Goal: Task Accomplishment & Management: Use online tool/utility

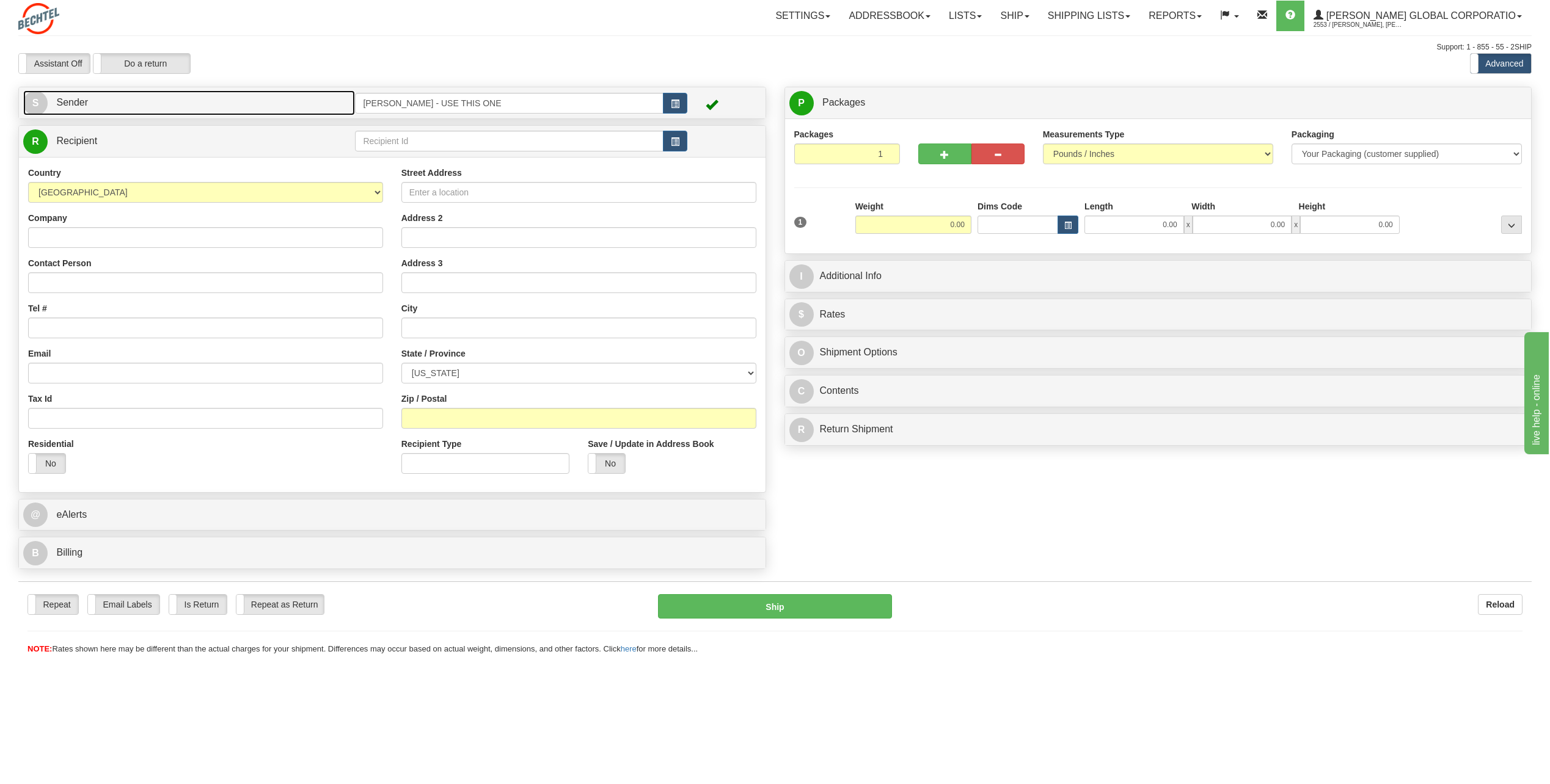
click at [37, 97] on span "S" at bounding box center [36, 103] width 24 height 24
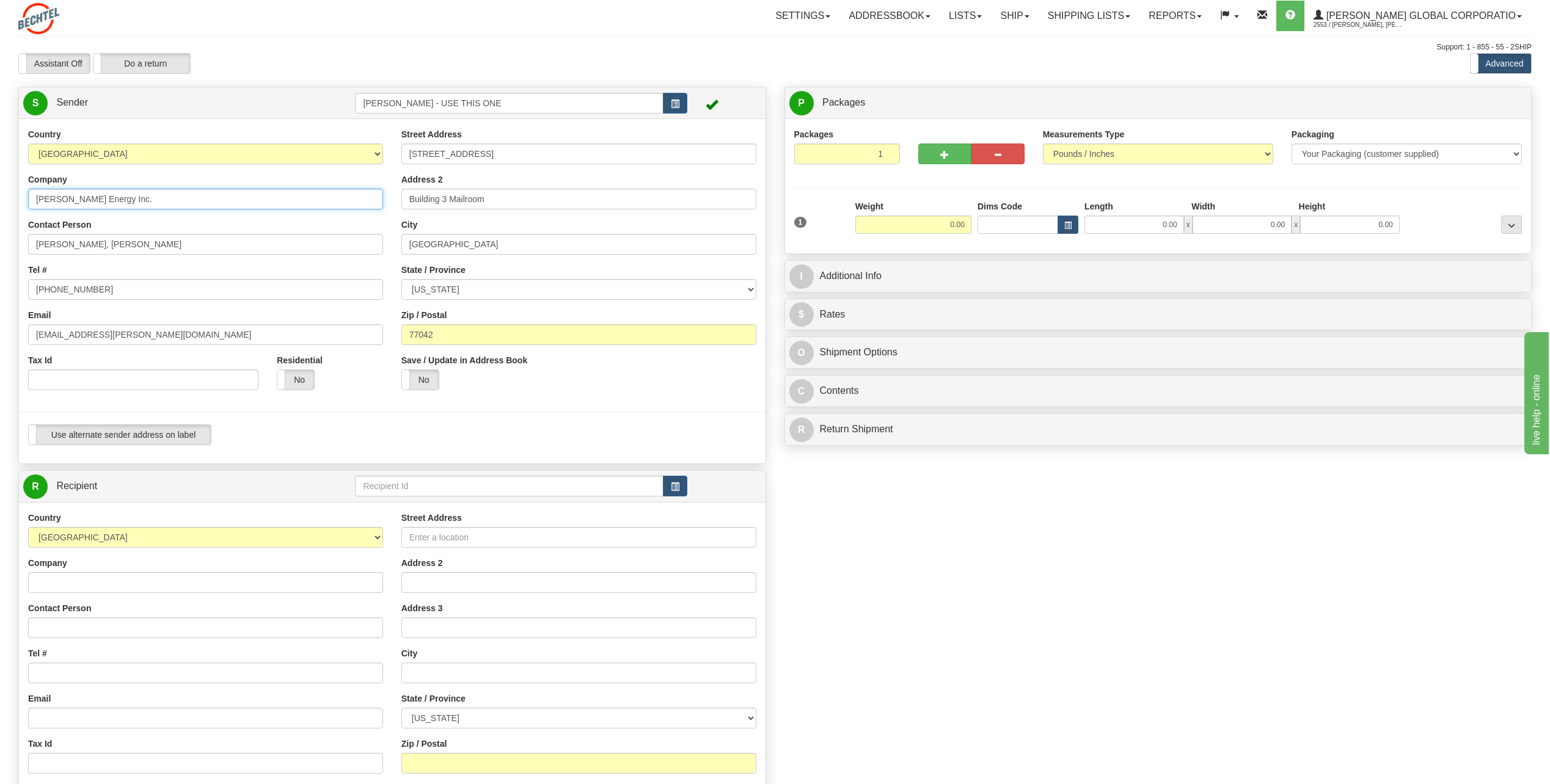
click at [145, 203] on input "[PERSON_NAME] Energy Inc." at bounding box center [206, 199] width 355 height 21
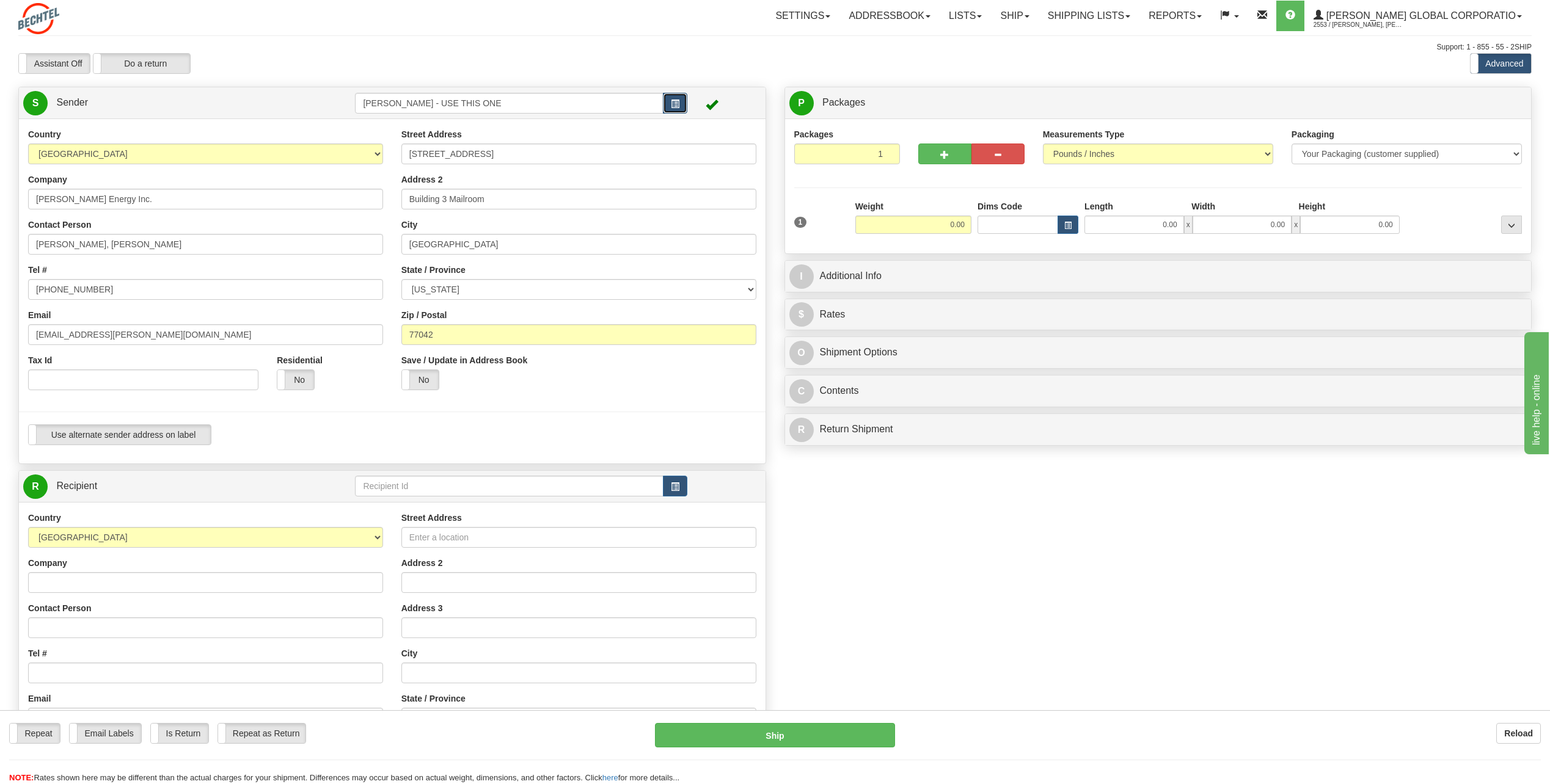
click at [674, 101] on span "button" at bounding box center [675, 104] width 9 height 8
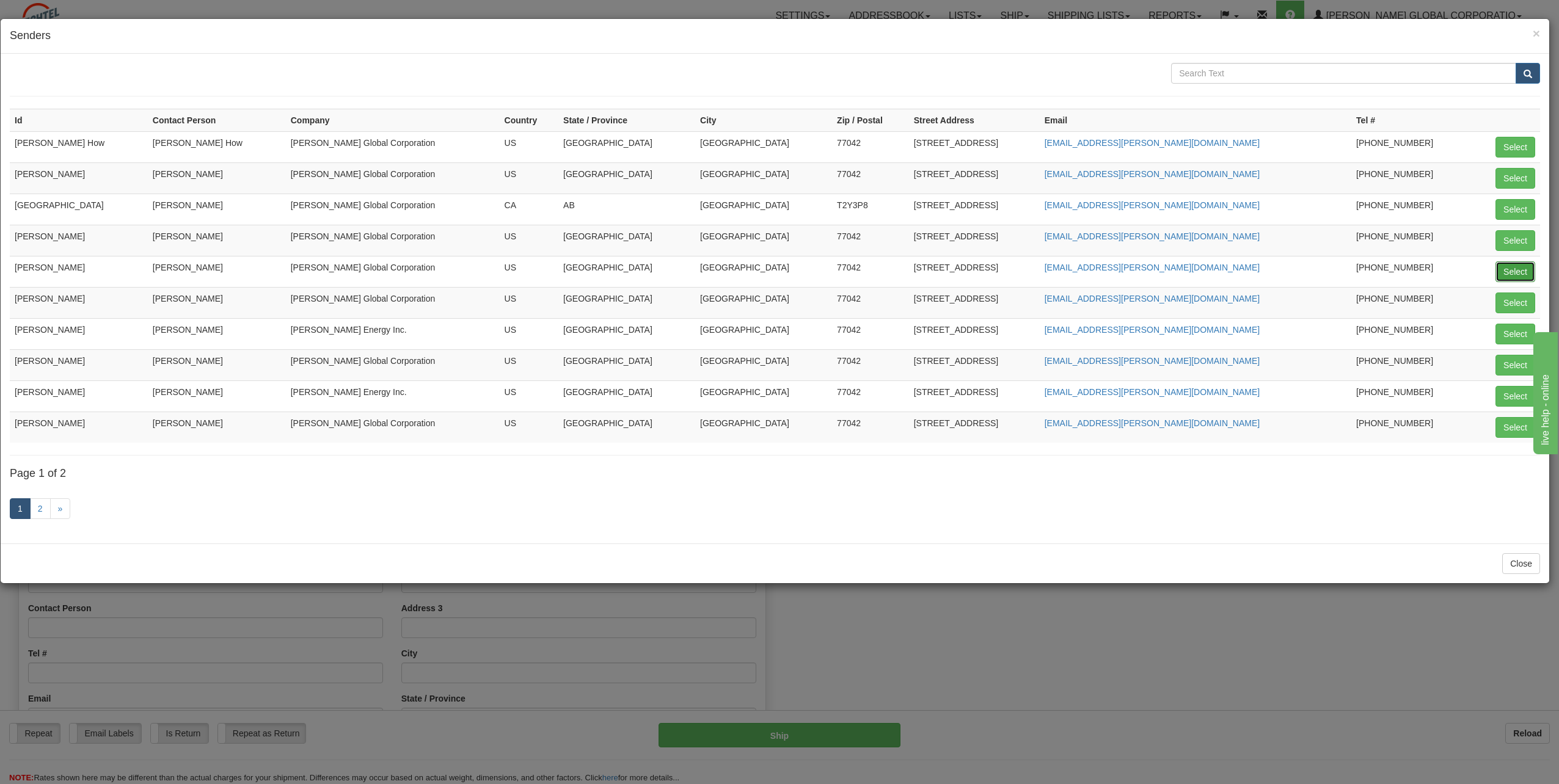
click at [1513, 271] on button "Select" at bounding box center [1514, 272] width 40 height 21
type input "[PERSON_NAME]"
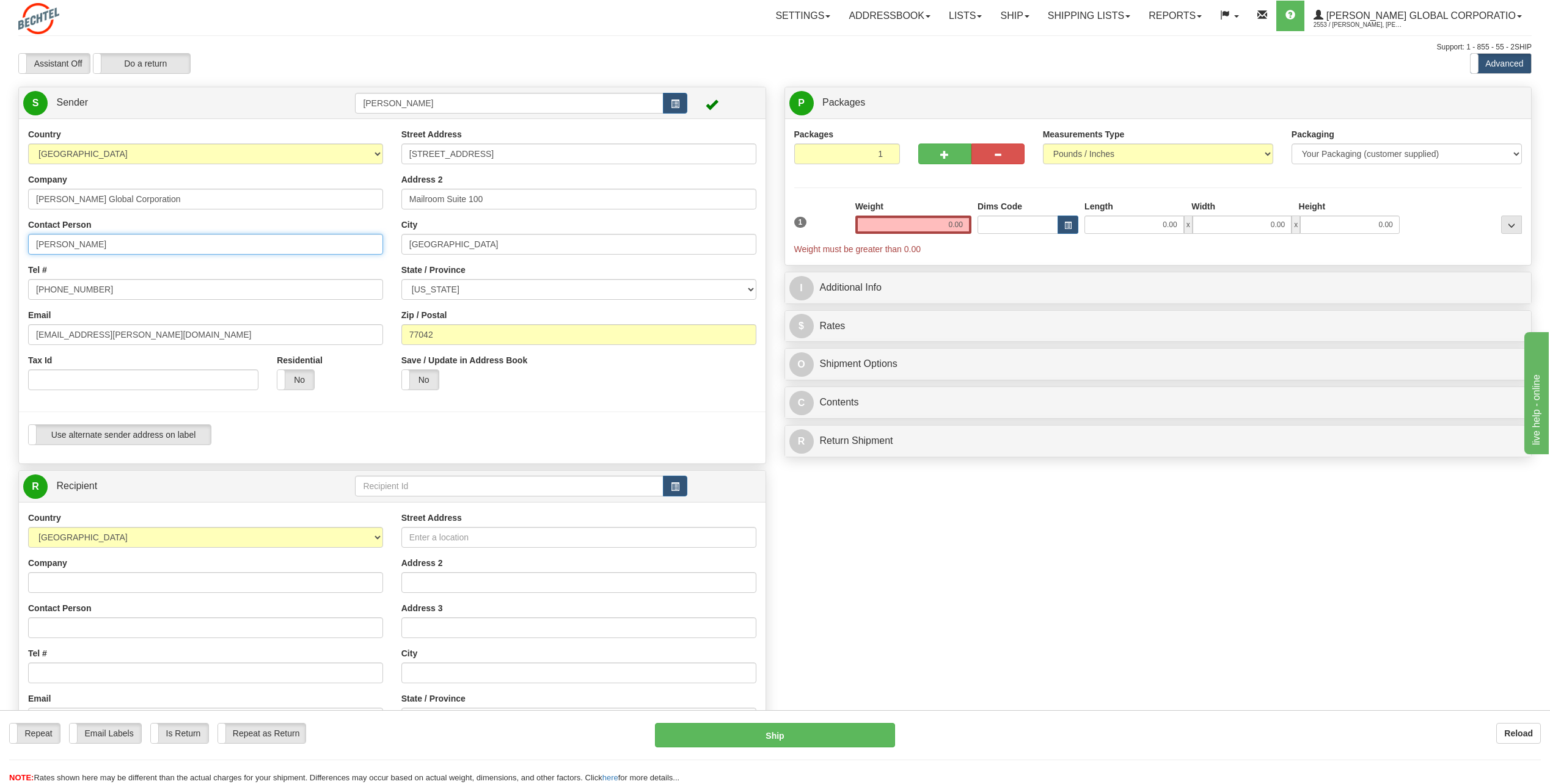
click at [148, 238] on input "[PERSON_NAME]" at bounding box center [206, 245] width 355 height 21
type input "E"
type input "Shell Corporation"
click at [118, 296] on input "[PHONE_NUMBER]" at bounding box center [206, 290] width 355 height 21
click at [156, 197] on input "[PERSON_NAME] Global Corporation" at bounding box center [206, 199] width 355 height 21
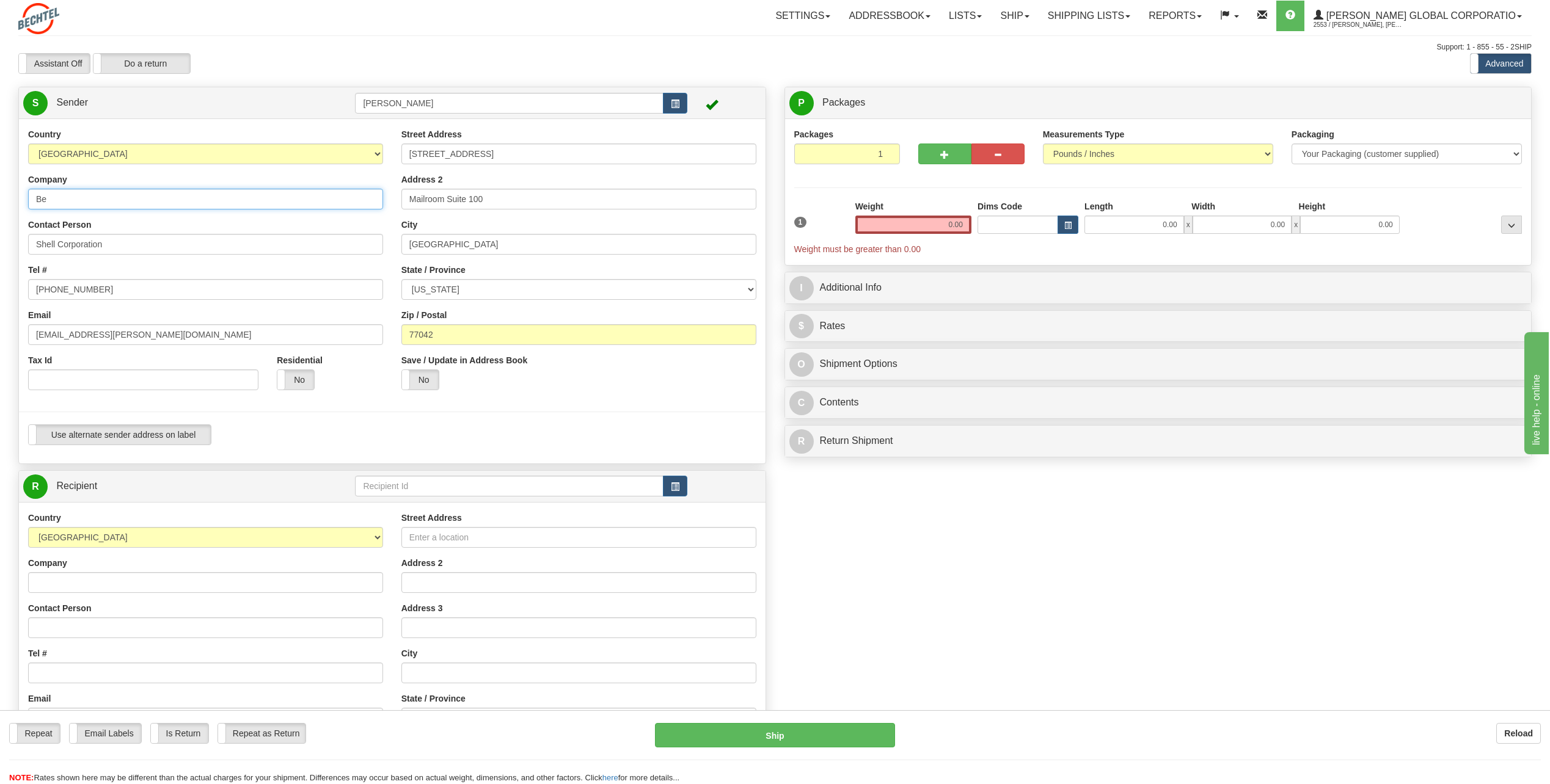
type input "B"
click at [113, 200] on input "Shell Corporatin" at bounding box center [206, 199] width 355 height 21
type input "Shell Corporation"
click at [127, 245] on input "Shell Corporation" at bounding box center [206, 245] width 355 height 21
type input "S"
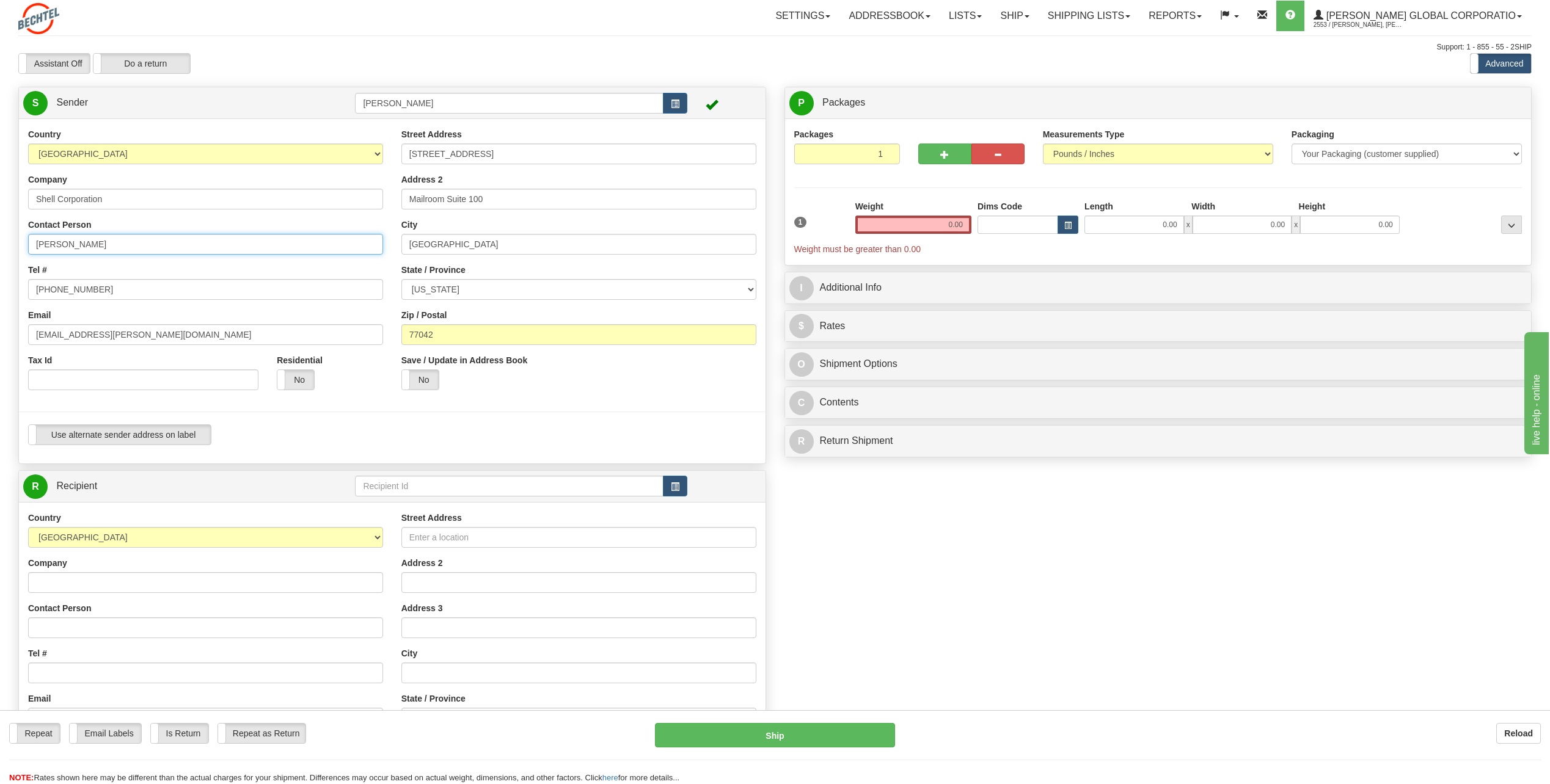
type input "[PERSON_NAME]"
click at [110, 292] on input "[PHONE_NUMBER]" at bounding box center [206, 290] width 355 height 21
type input "[PHONE_NUMBER]"
drag, startPoint x: 70, startPoint y: 334, endPoint x: 18, endPoint y: 334, distance: 52.0
click at [19, 334] on div "Country [GEOGRAPHIC_DATA] [GEOGRAPHIC_DATA] [GEOGRAPHIC_DATA] [GEOGRAPHIC_DATA]…" at bounding box center [391, 291] width 746 height 326
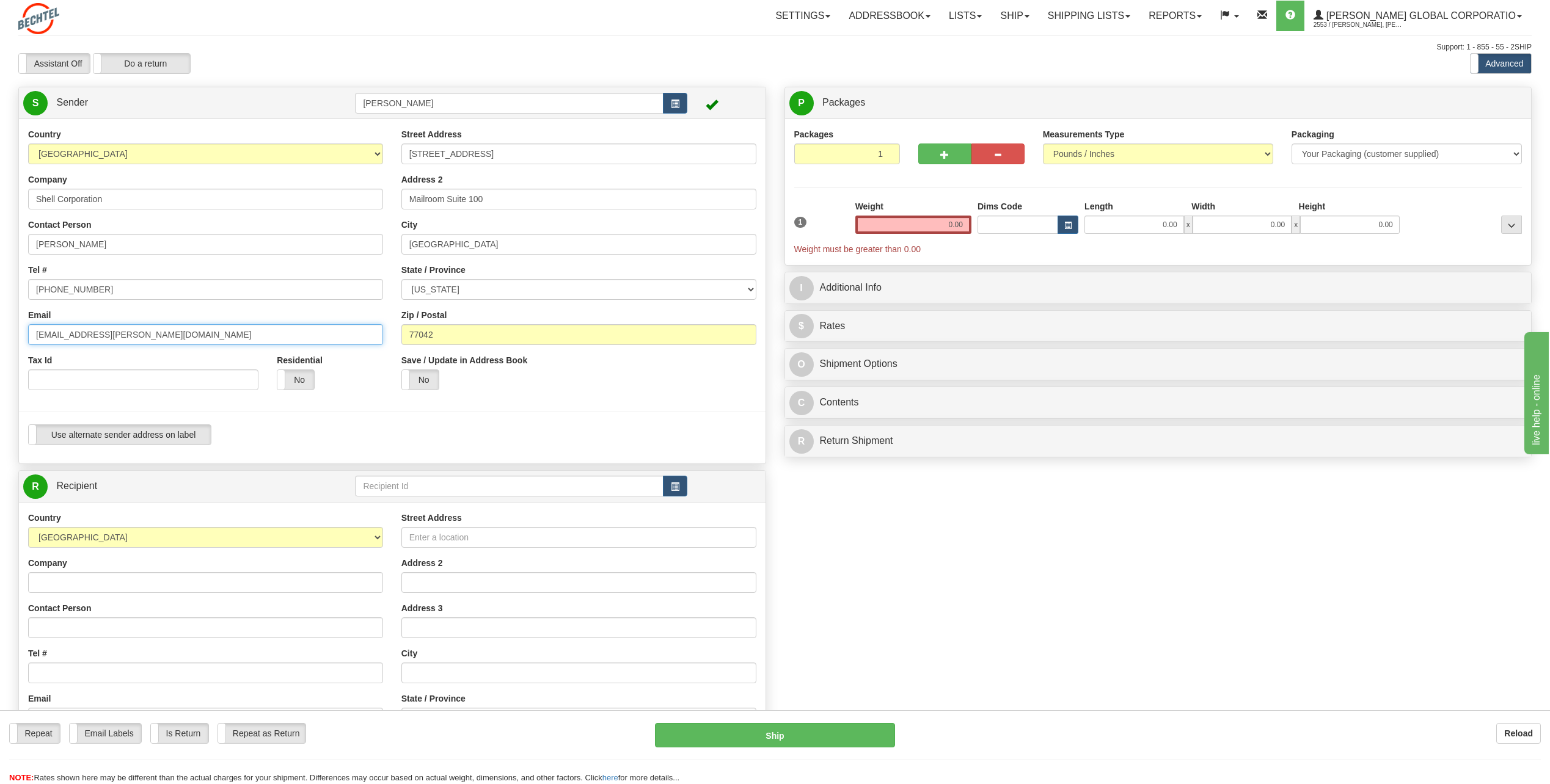
type input "[EMAIL_ADDRESS][PERSON_NAME][DOMAIN_NAME]"
click at [518, 154] on input "[STREET_ADDRESS]" at bounding box center [579, 154] width 355 height 21
type input "2"
type input "[STREET_ADDRESS]"
click at [504, 204] on input "Mailroom Suite 100" at bounding box center [579, 199] width 355 height 21
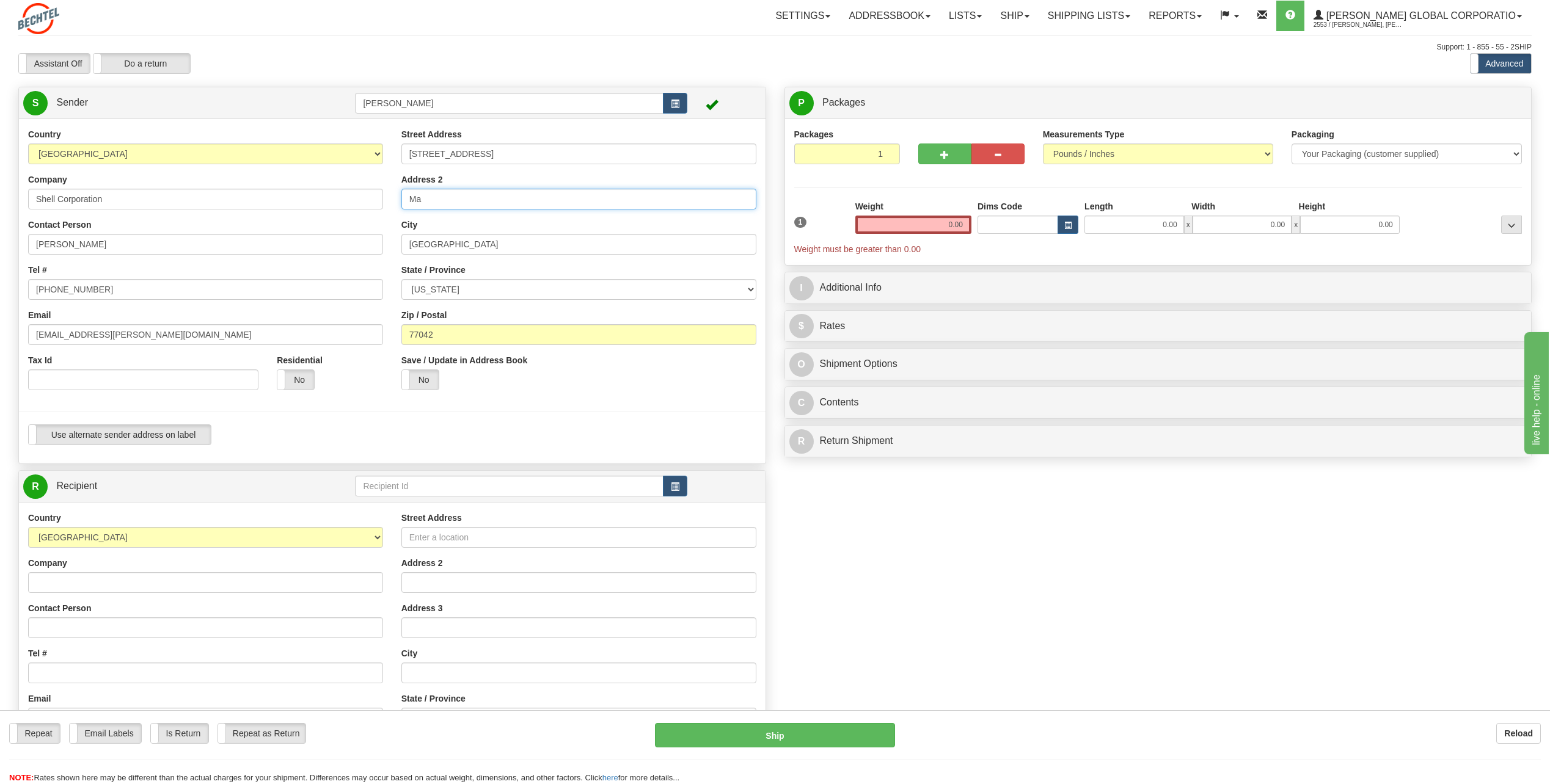
type input "M"
type input "Plant Location Tower 1st"
click at [485, 252] on input "[GEOGRAPHIC_DATA]" at bounding box center [579, 245] width 355 height 21
type input "H"
type input "Deer Park Trsas"
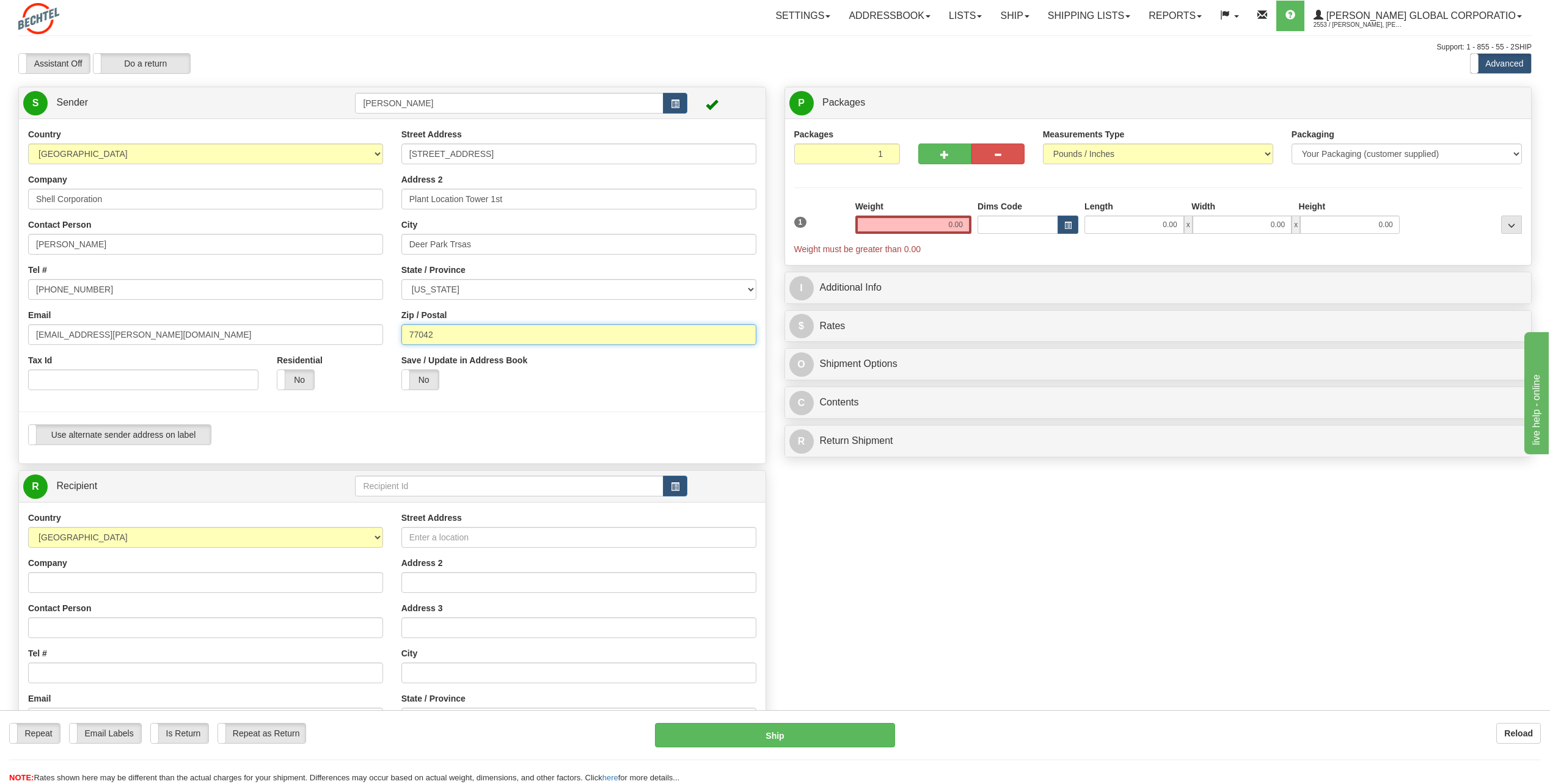
click at [449, 334] on input "77042" at bounding box center [579, 334] width 355 height 21
type input "7"
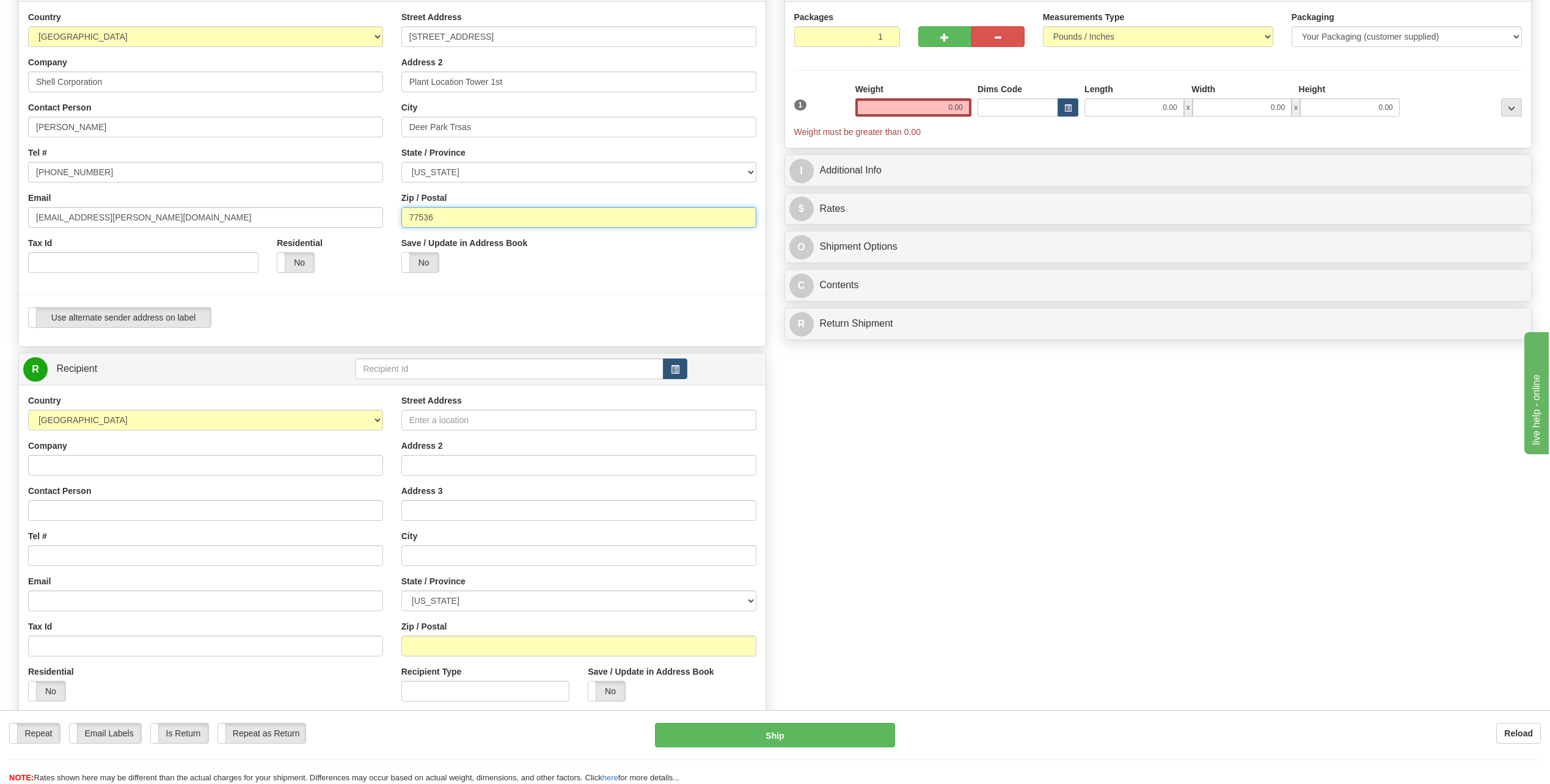
scroll to position [122, 0]
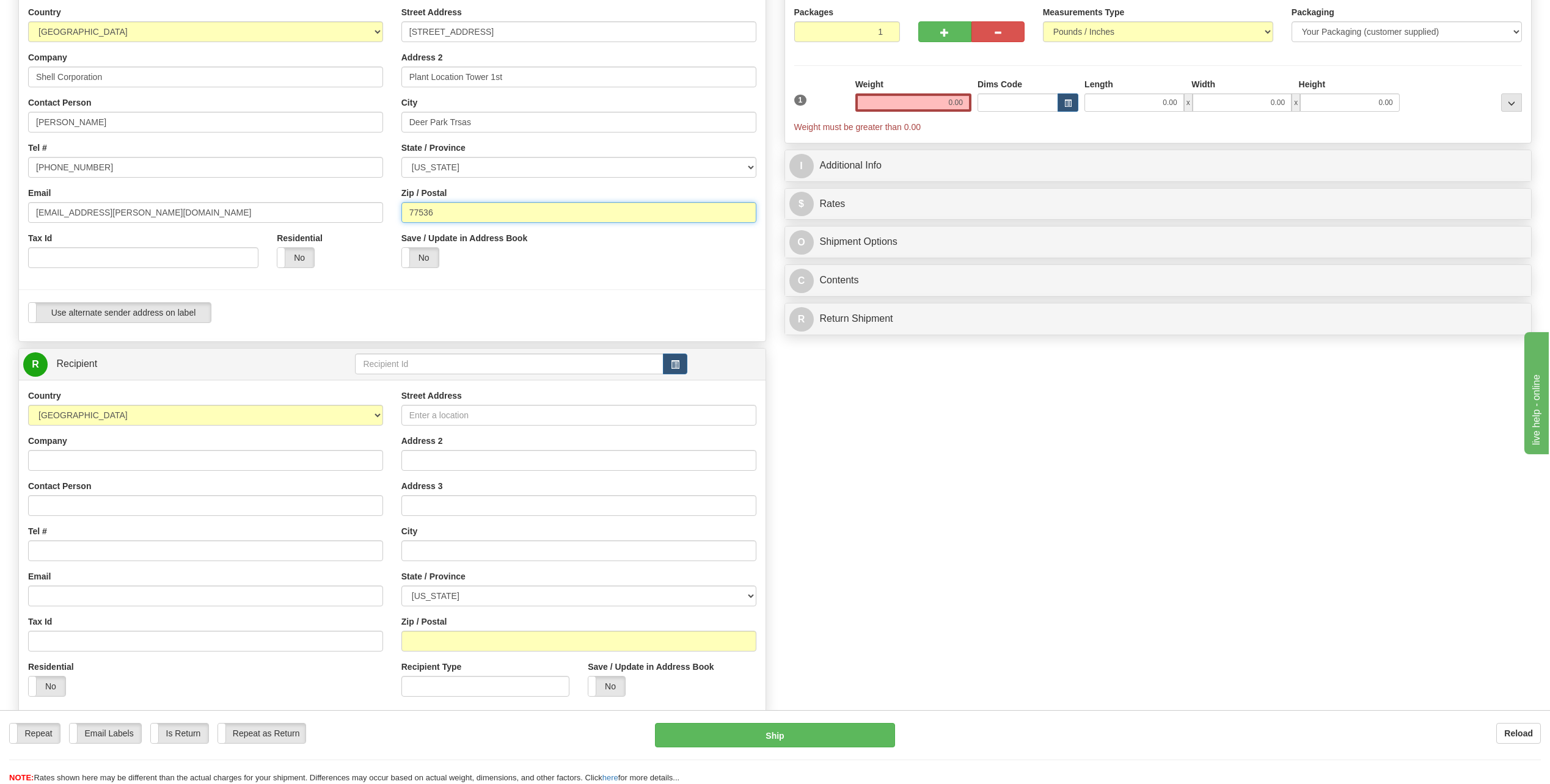
type input "77536"
click at [46, 465] on input "Company" at bounding box center [206, 461] width 355 height 21
type input "[PERSON_NAME]"
click at [270, 493] on div "Contact Person" at bounding box center [206, 498] width 355 height 36
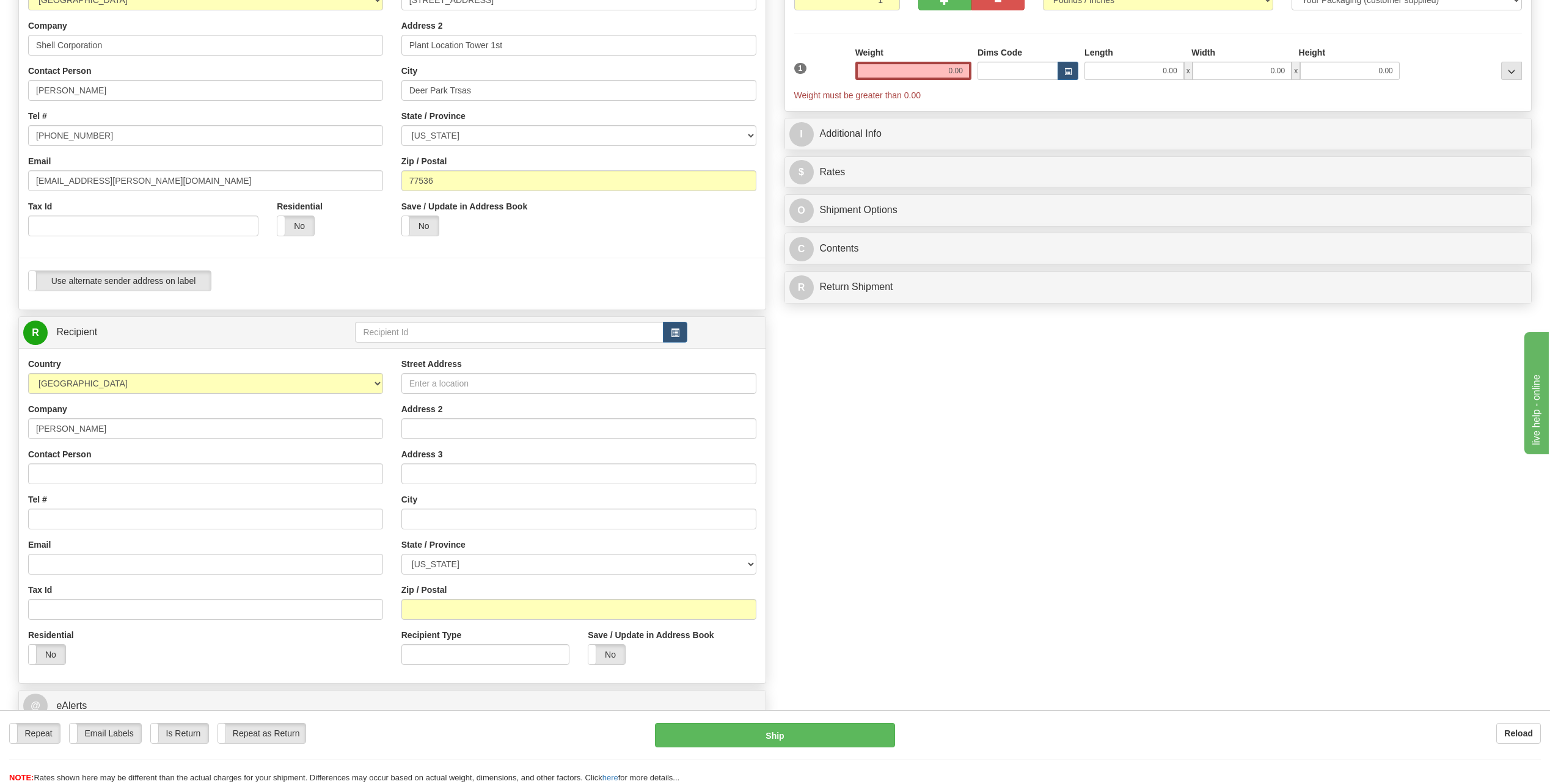
scroll to position [183, 0]
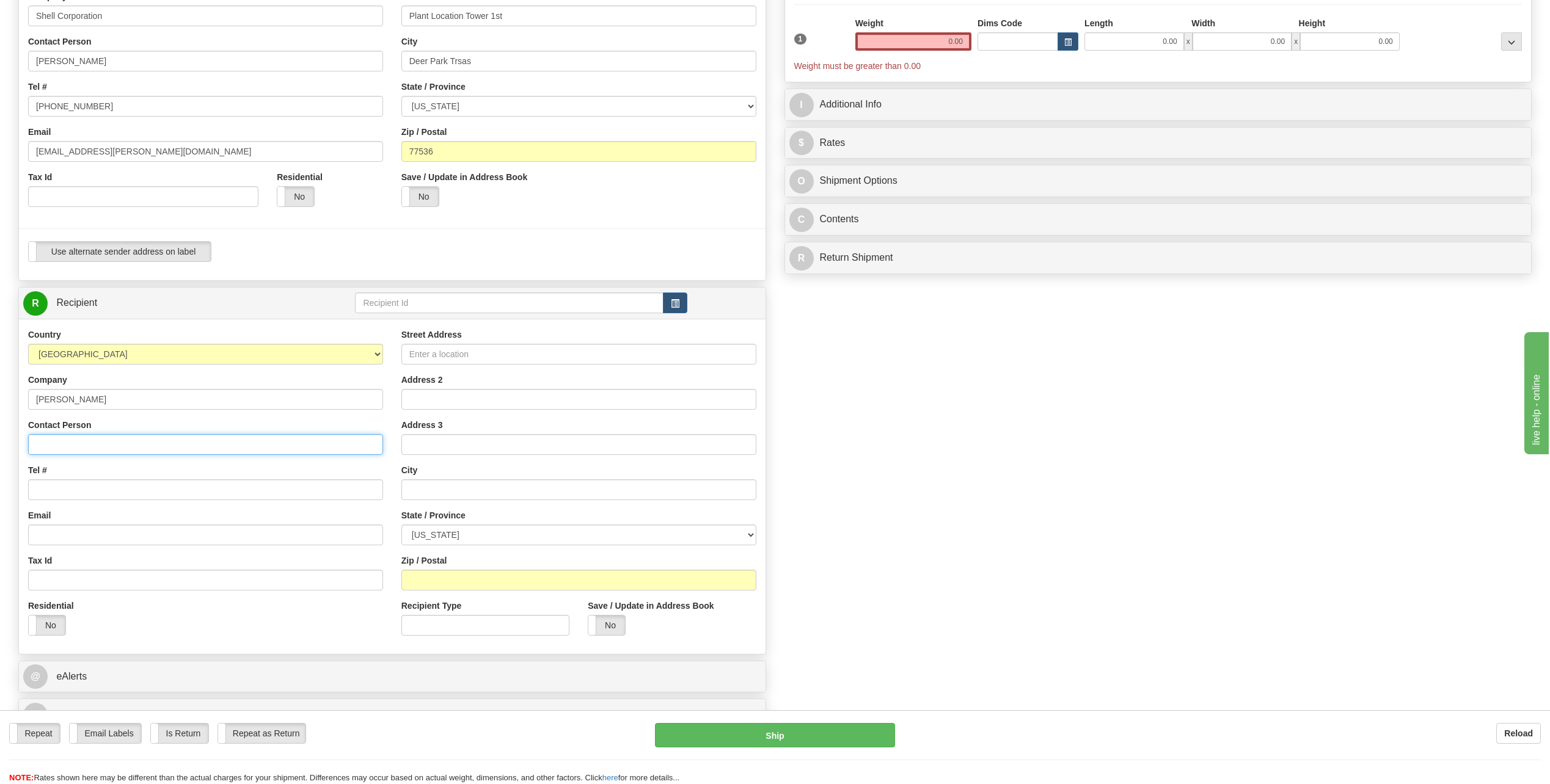
click at [91, 445] on input "Contact Person" at bounding box center [206, 445] width 355 height 21
type input "[PERSON_NAME]"
click at [57, 485] on input "Tel #" at bounding box center [206, 490] width 355 height 21
type input "[PHONE_NUMBER]"
click at [451, 356] on input "Street Address" at bounding box center [579, 354] width 355 height 21
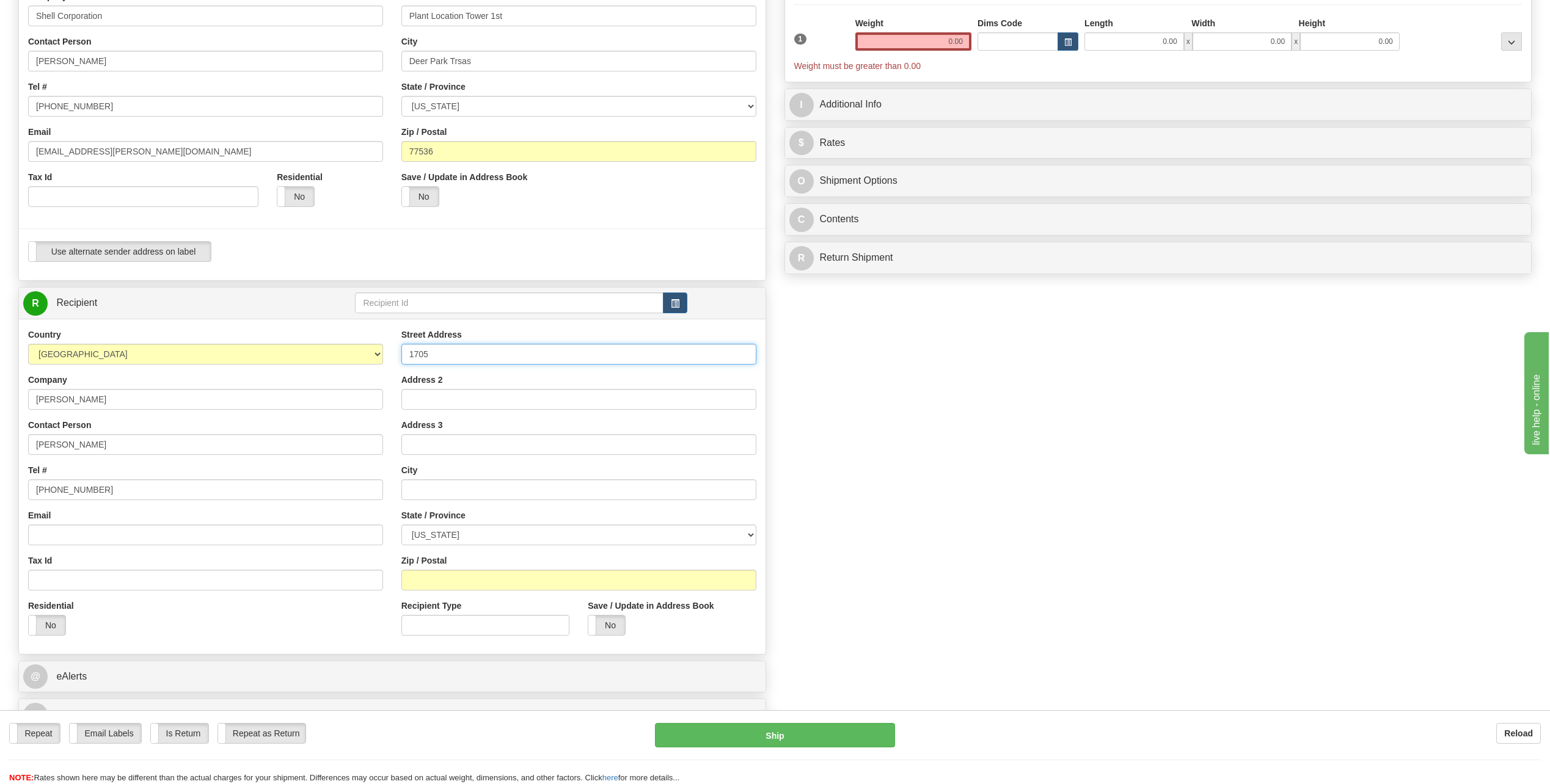
type input "[STREET_ADDRESS]"
type input "[GEOGRAPHIC_DATA]"
select select "[GEOGRAPHIC_DATA]"
type input "77536"
type input "[STREET_ADDRESS]"
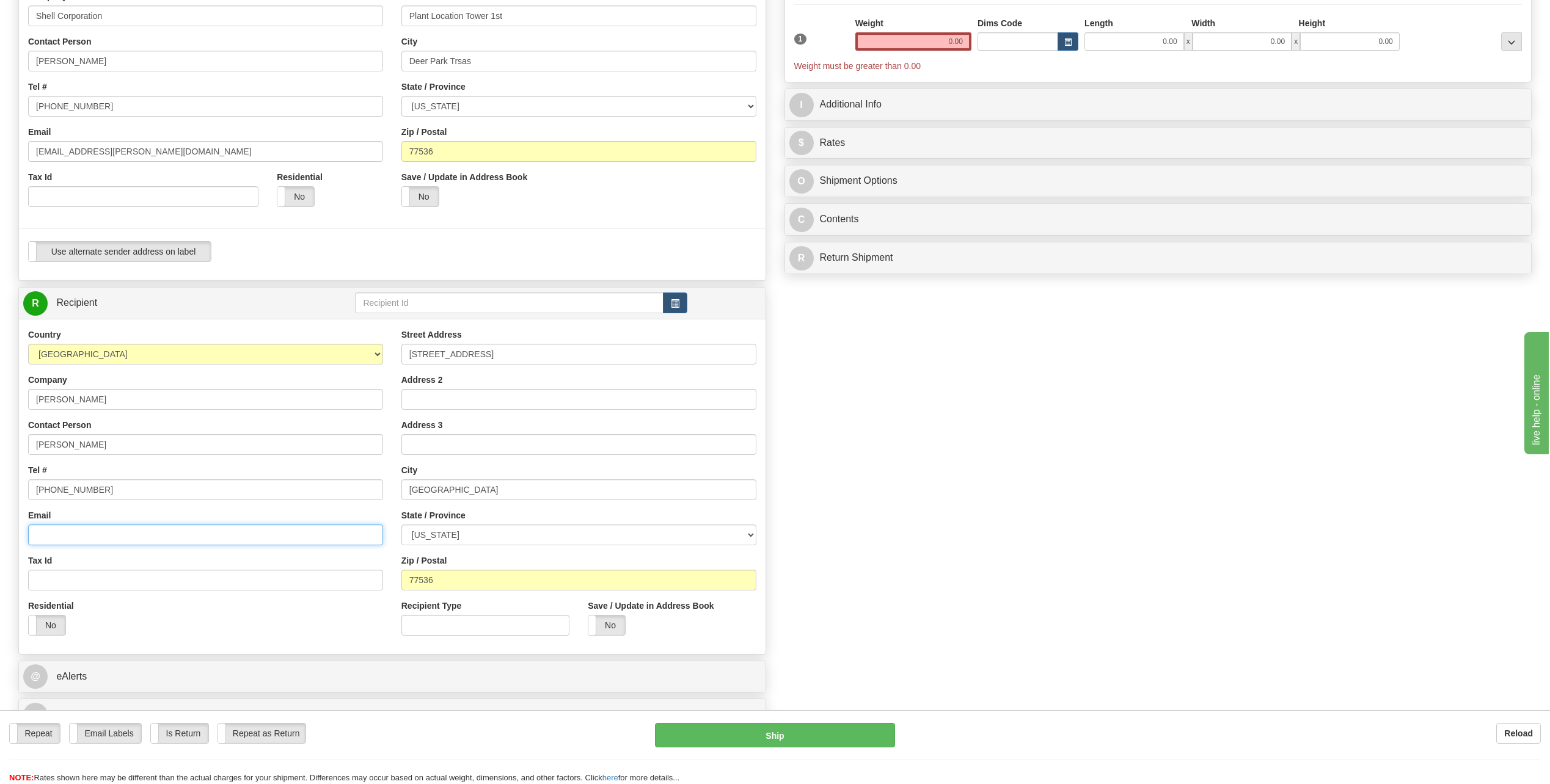
type input "[EMAIL_ADDRESS][PERSON_NAME][DOMAIN_NAME]"
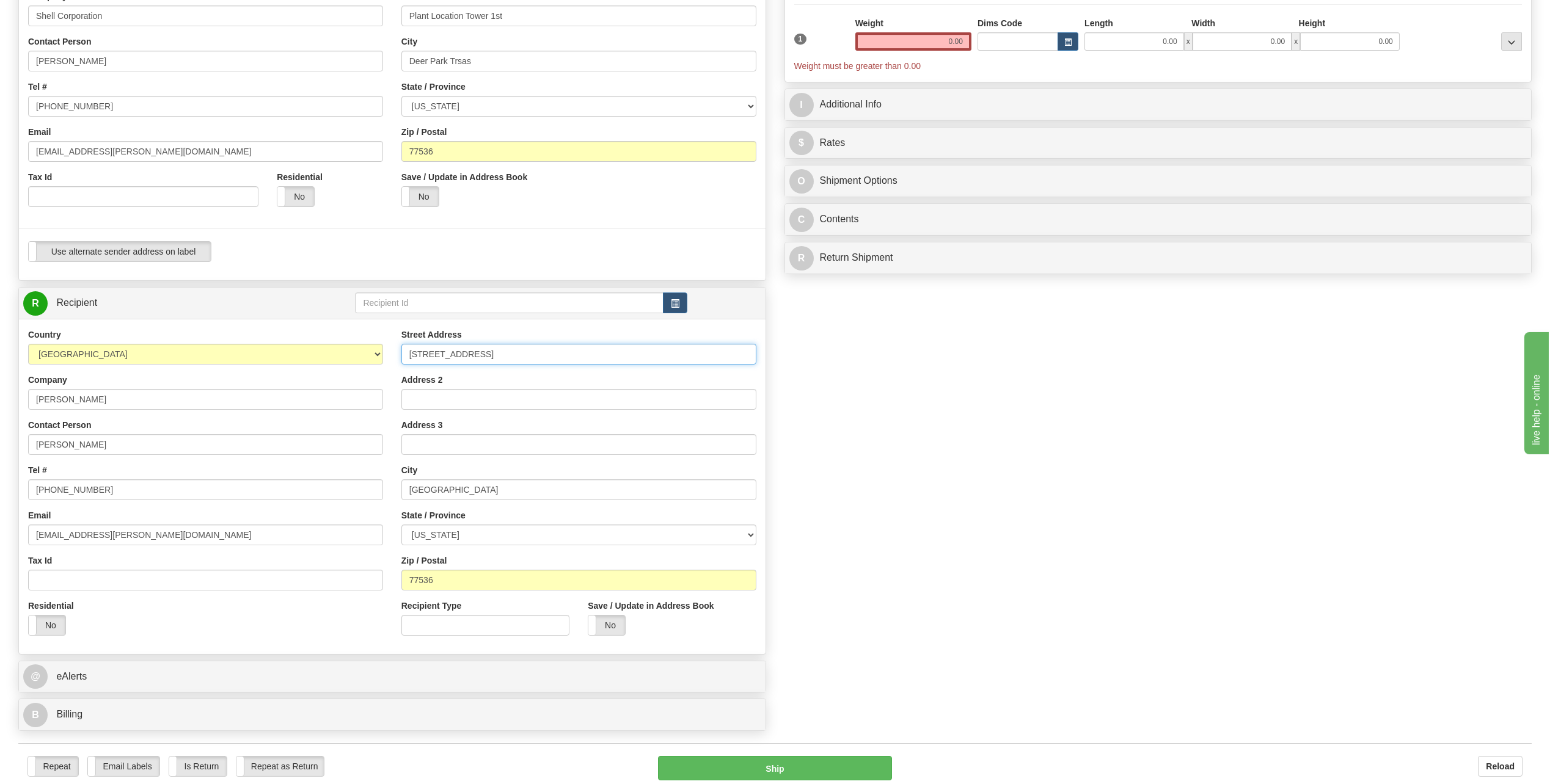
scroll to position [245, 0]
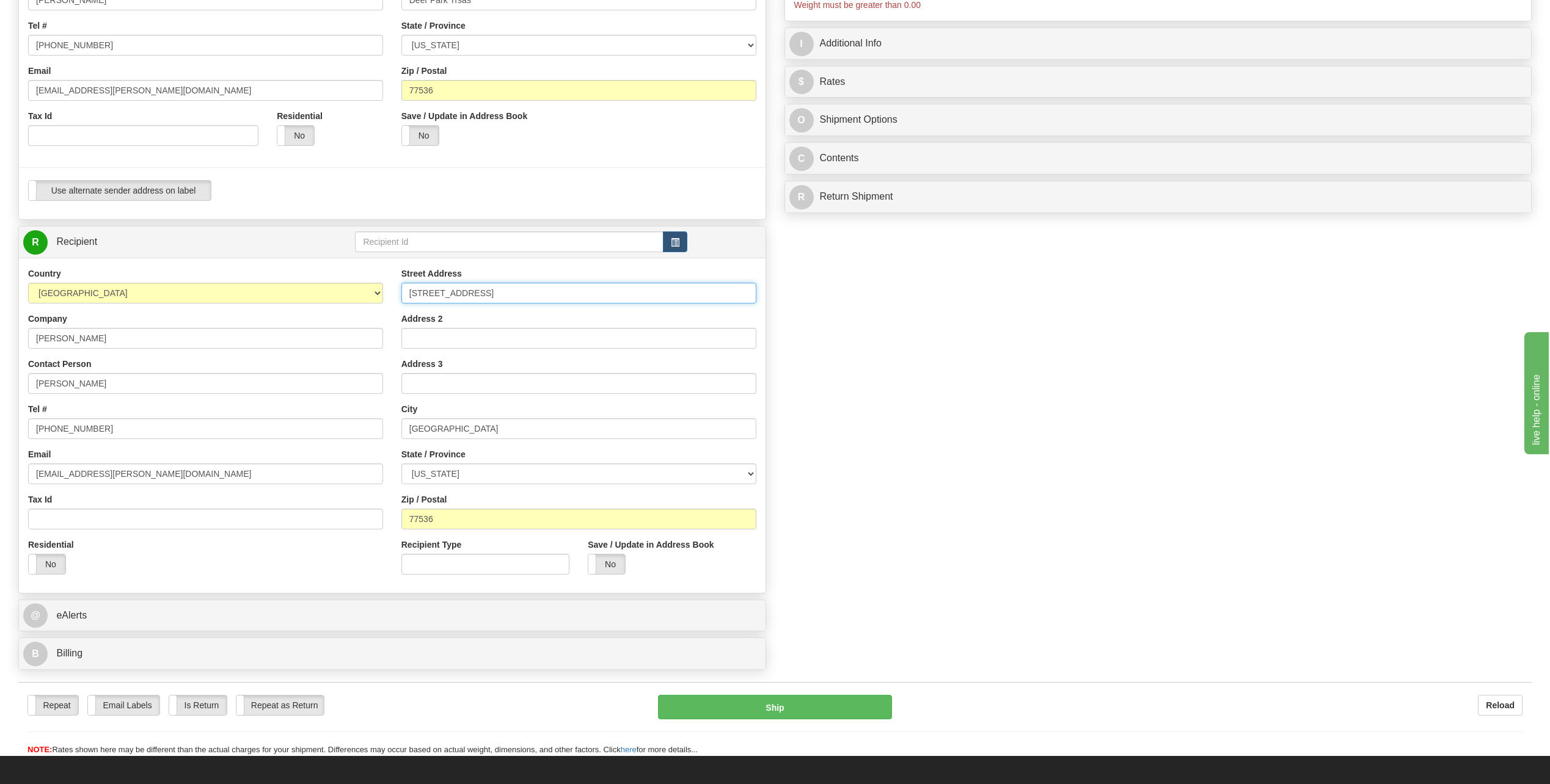
click at [534, 292] on input "[STREET_ADDRESS]" at bounding box center [579, 293] width 355 height 21
type input "6"
type input "[STREET_ADDRESS]"
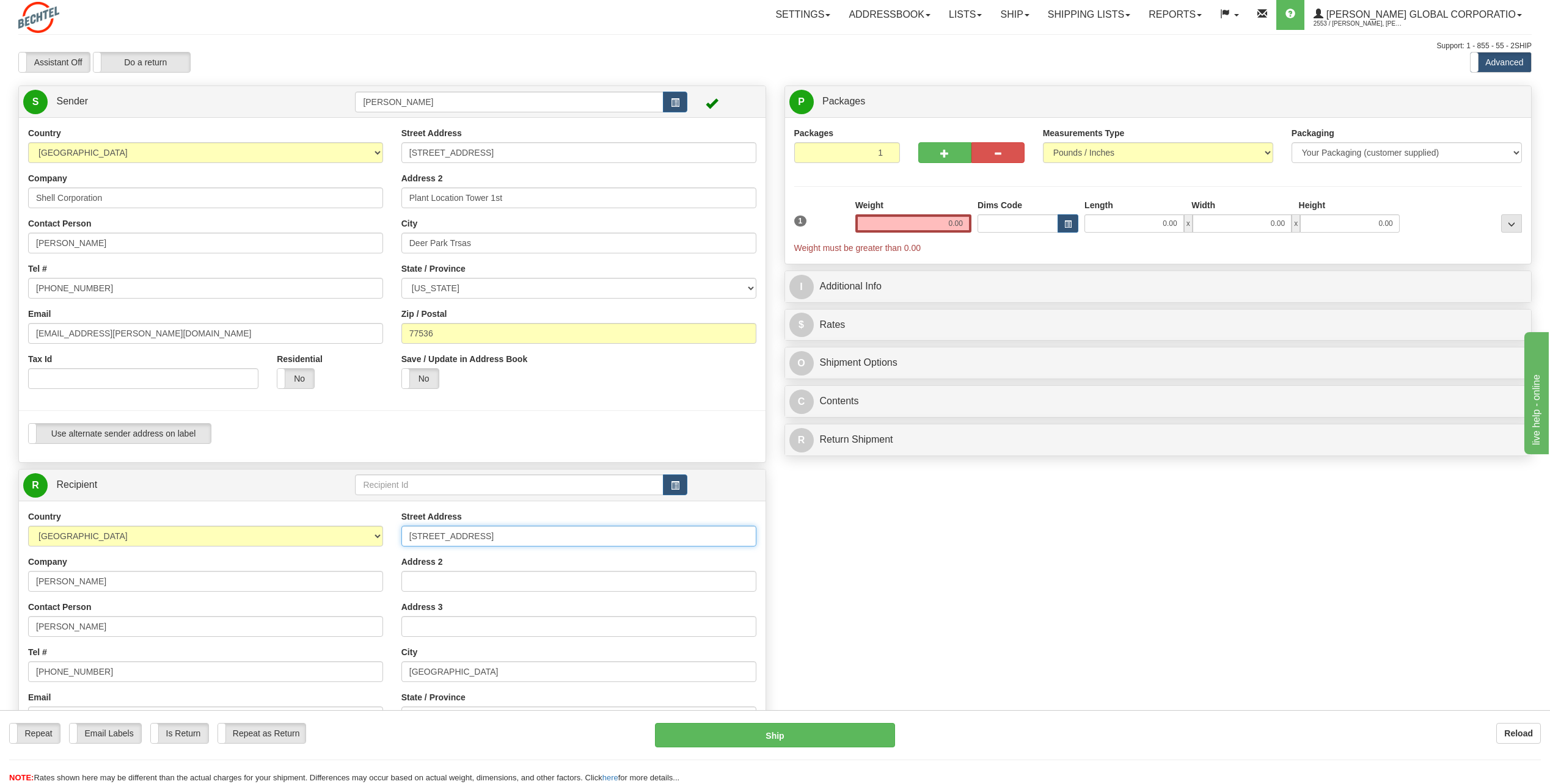
scroll to position [0, 0]
drag, startPoint x: 944, startPoint y: 223, endPoint x: 1024, endPoint y: 229, distance: 80.2
click at [1018, 226] on div "1 Weight 0.00 Dims Code 0.00" at bounding box center [1158, 228] width 734 height 55
type input "7.00"
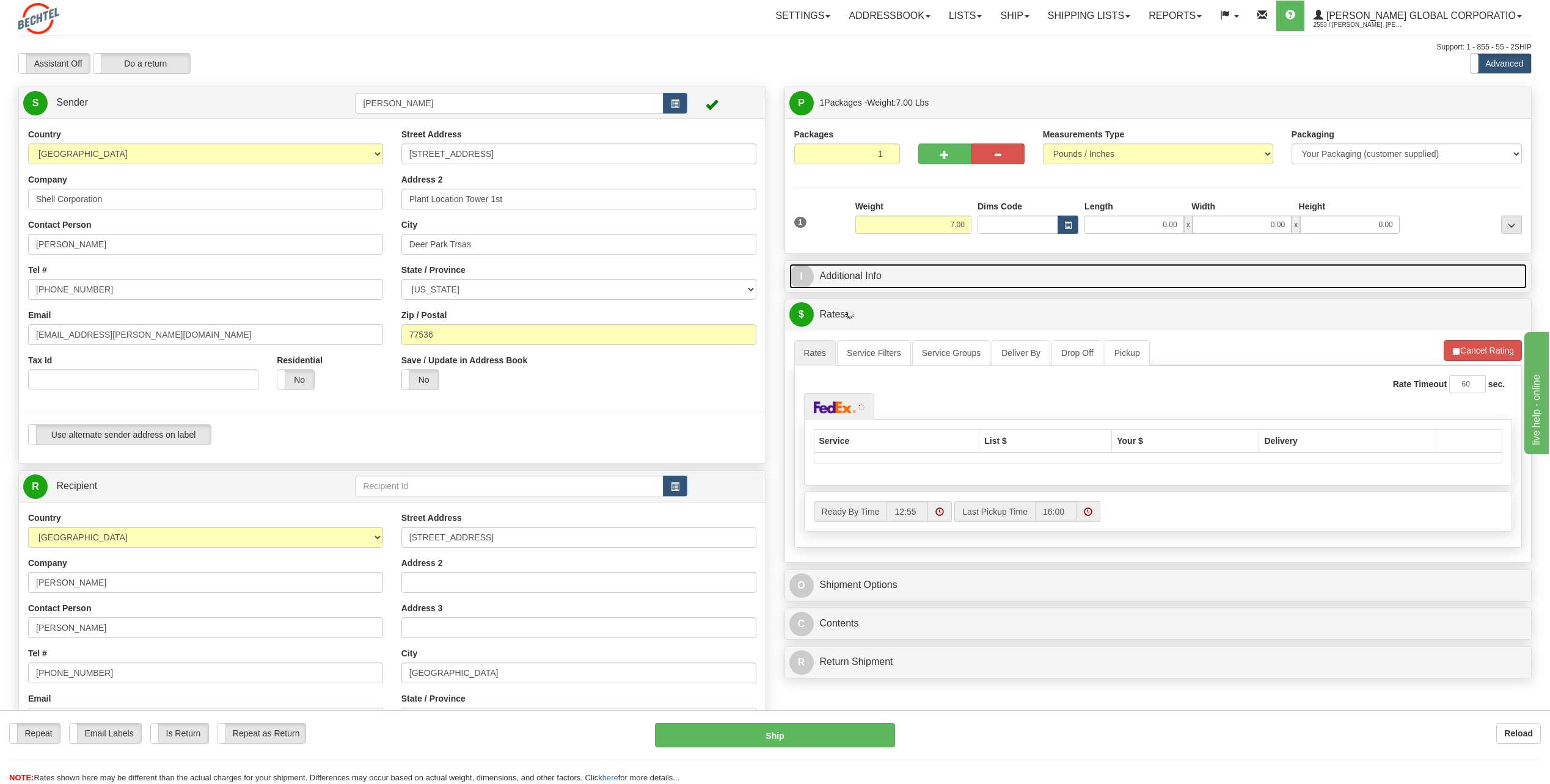
click at [799, 274] on span "I" at bounding box center [801, 276] width 24 height 24
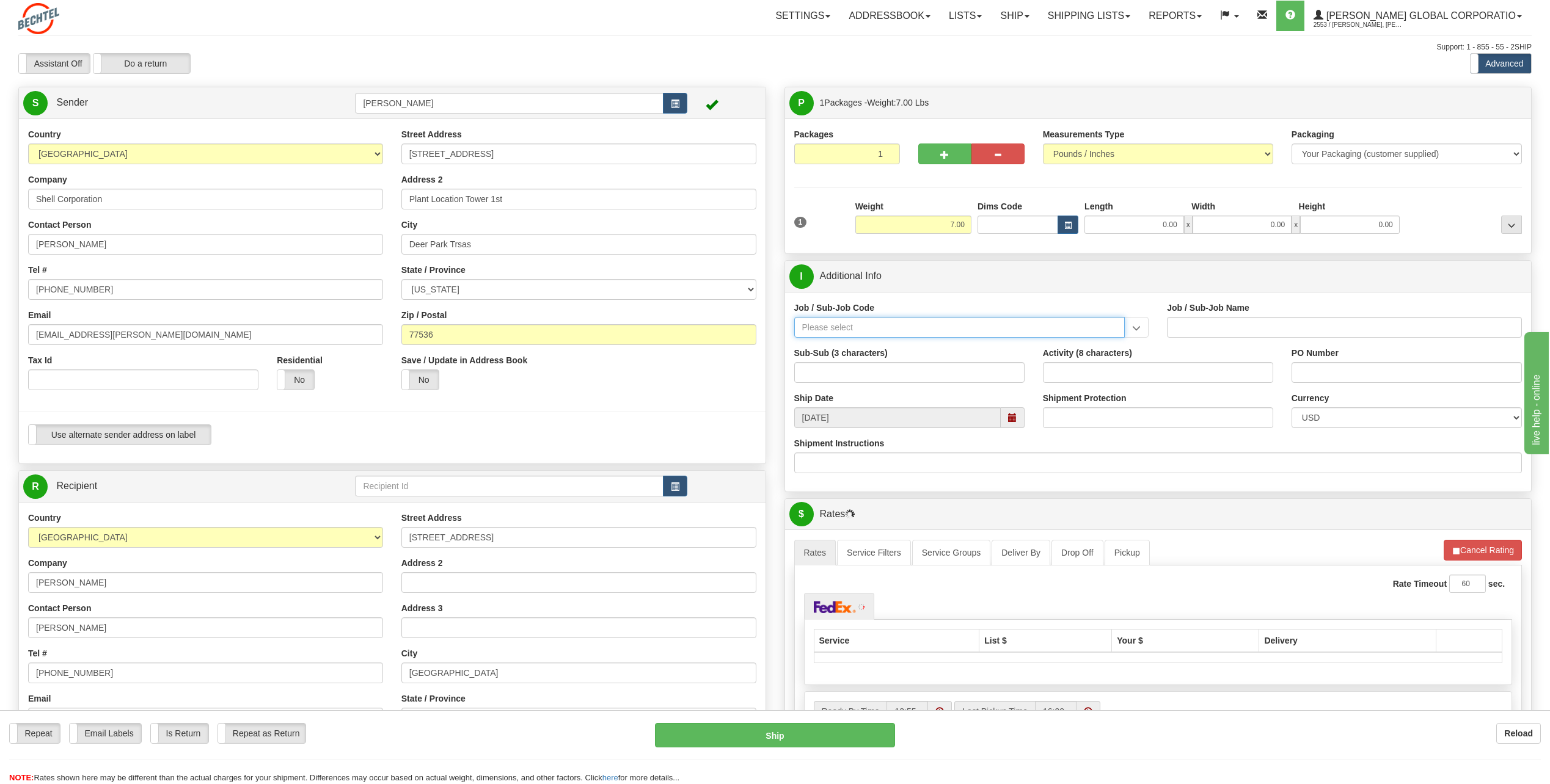
click at [851, 326] on input "Job / Sub-Job Code" at bounding box center [959, 327] width 331 height 21
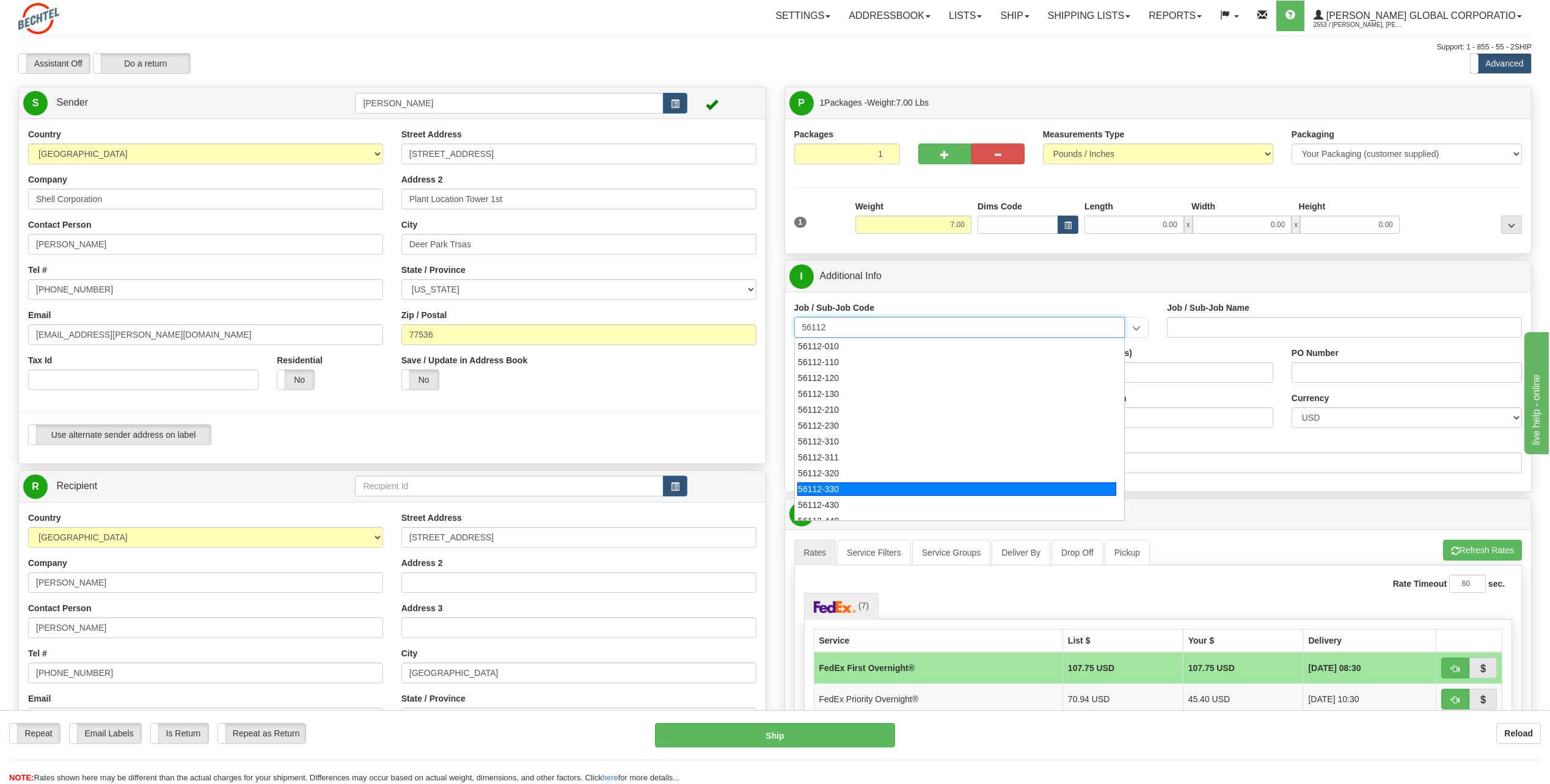
click at [819, 490] on div "56112-330" at bounding box center [957, 489] width 319 height 14
type input "56112-330"
type input "CITY WEST - TIER 3 - MAIL DISTRIBUTION SERVICES"
type input "56112-330"
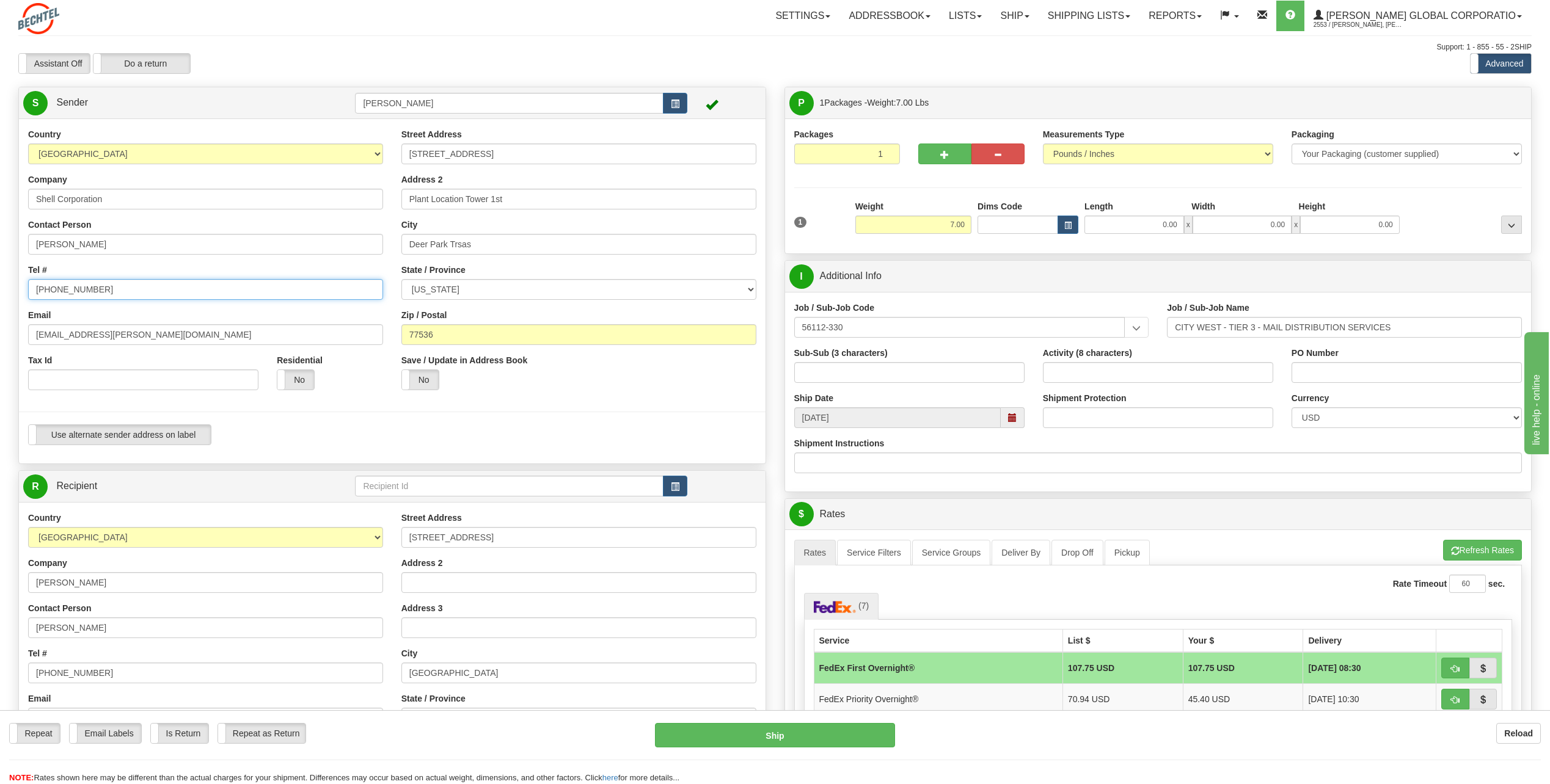
click at [120, 294] on input "[PHONE_NUMBER]" at bounding box center [206, 290] width 355 height 21
type input "7"
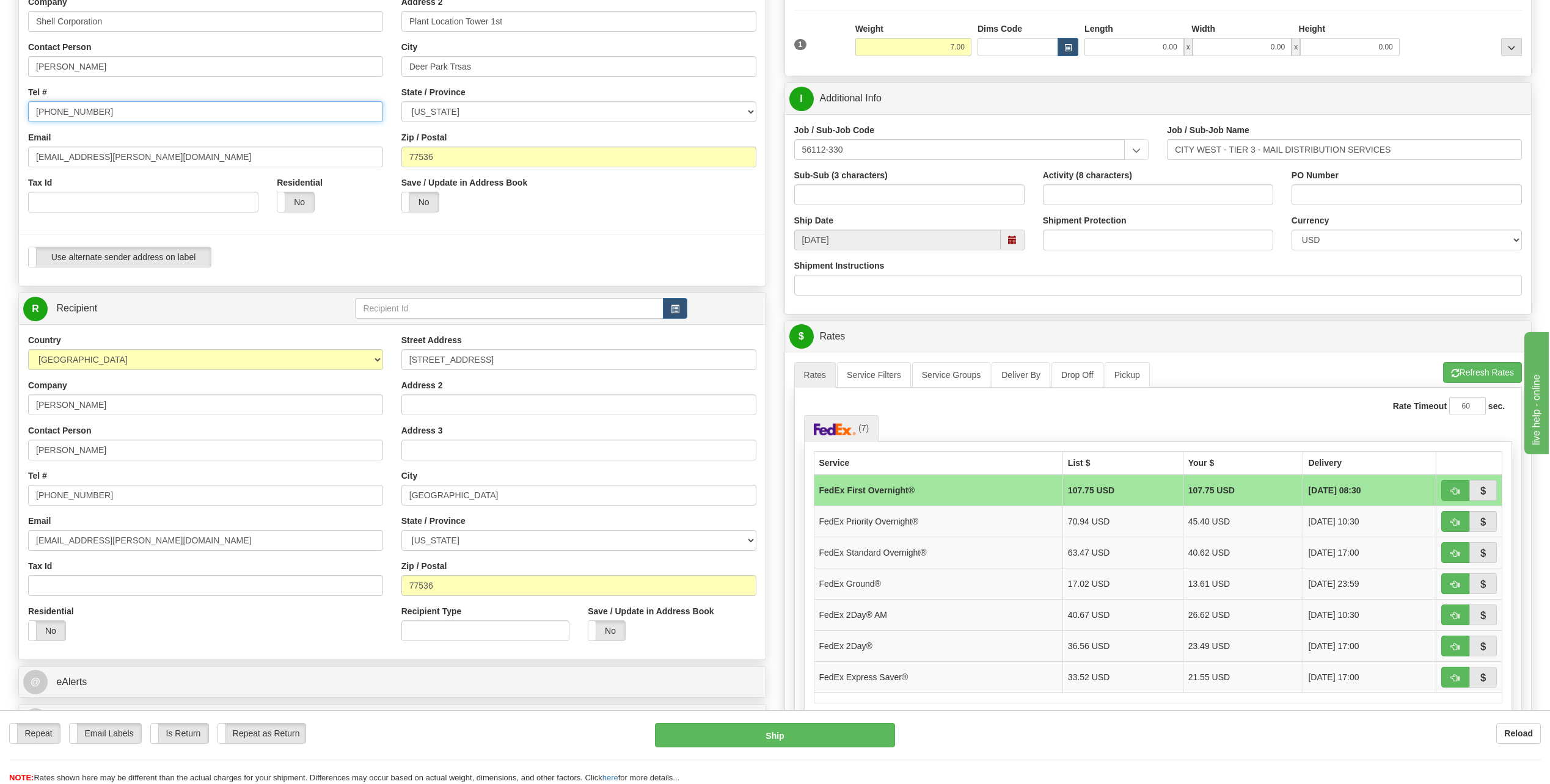
scroll to position [183, 0]
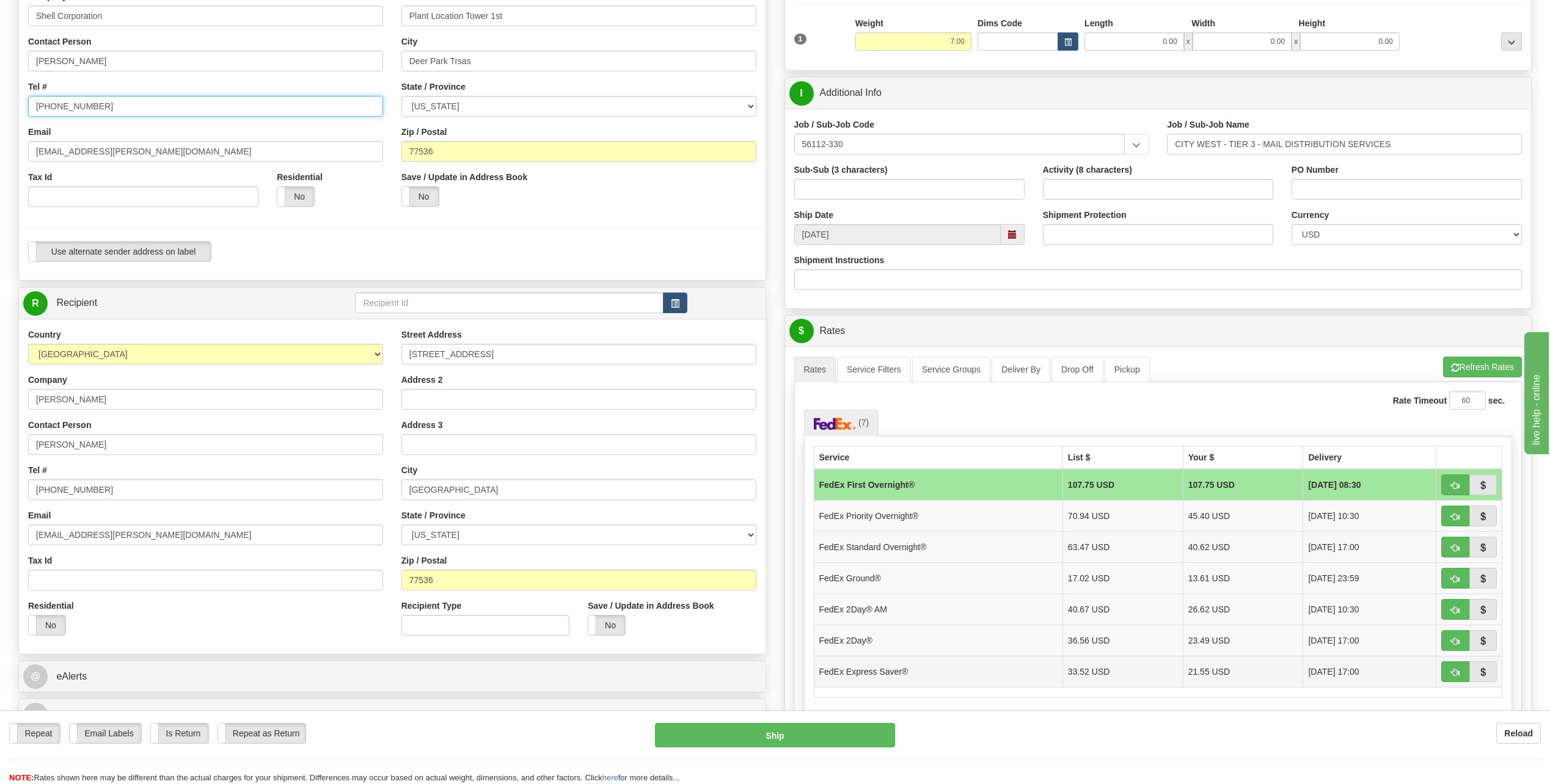
type input "[PHONE_NUMBER]"
click at [847, 671] on td "FedEx Express Saver®" at bounding box center [937, 671] width 249 height 31
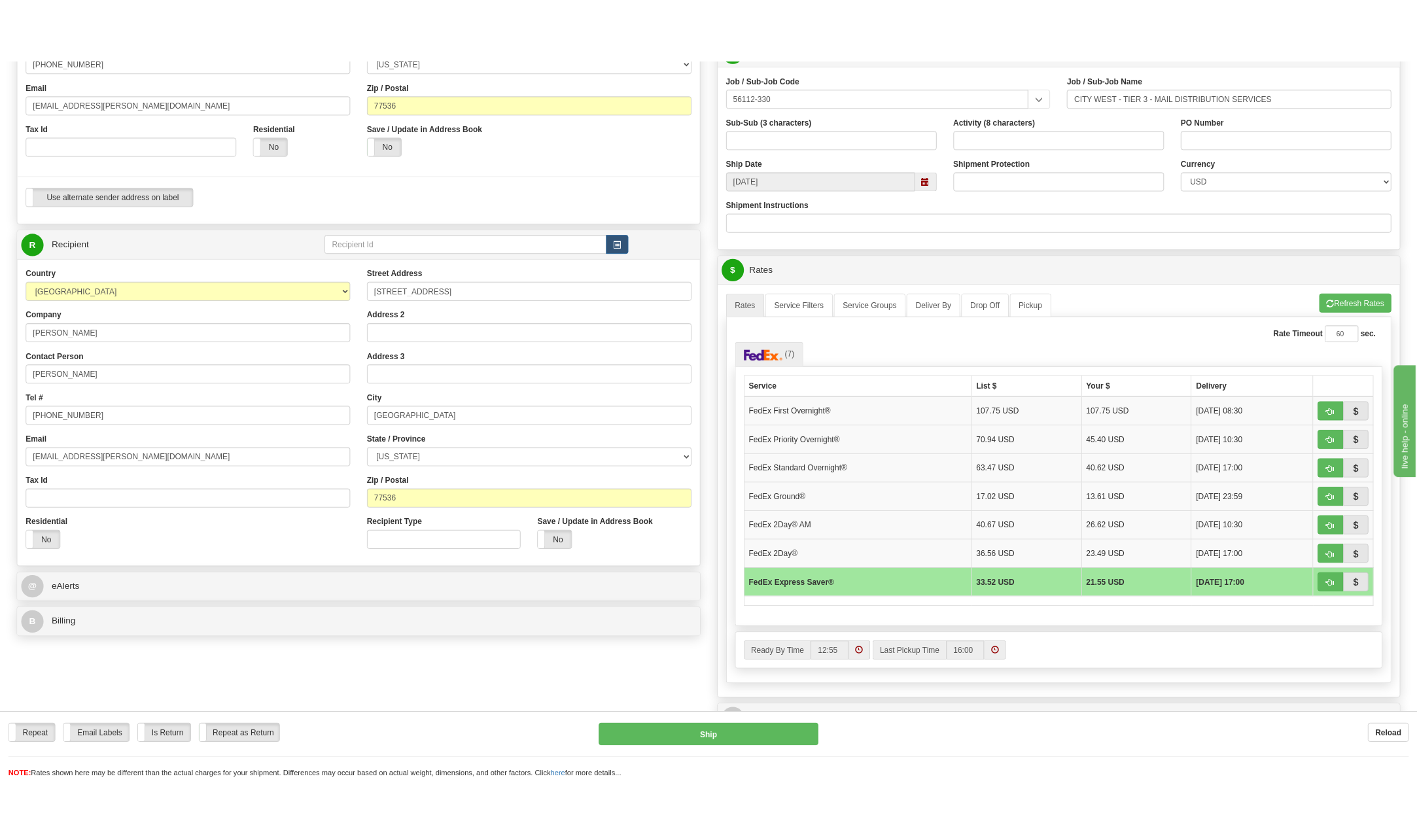
scroll to position [327, 0]
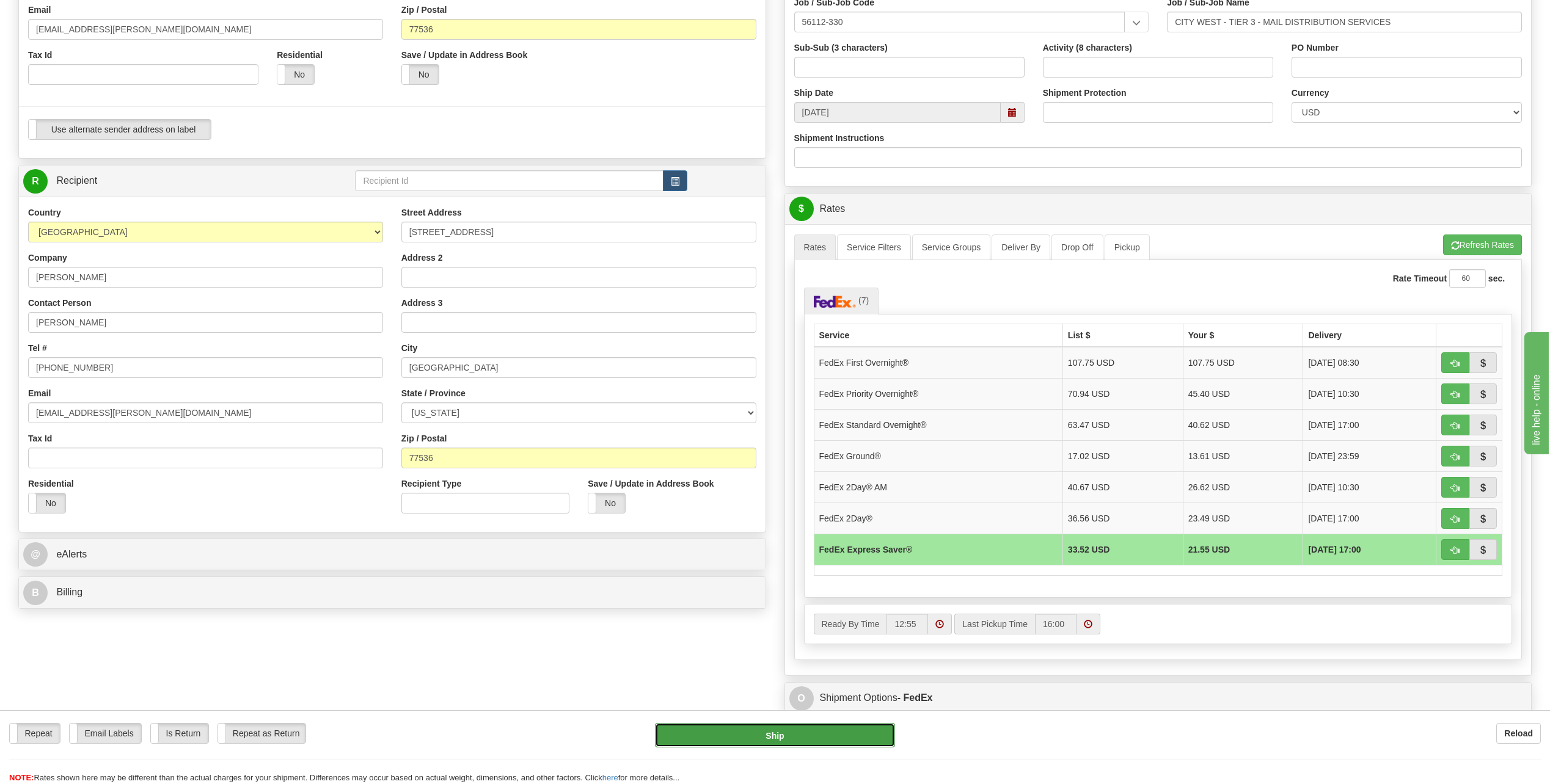
click at [796, 729] on button "Ship" at bounding box center [775, 735] width 240 height 24
type input "20"
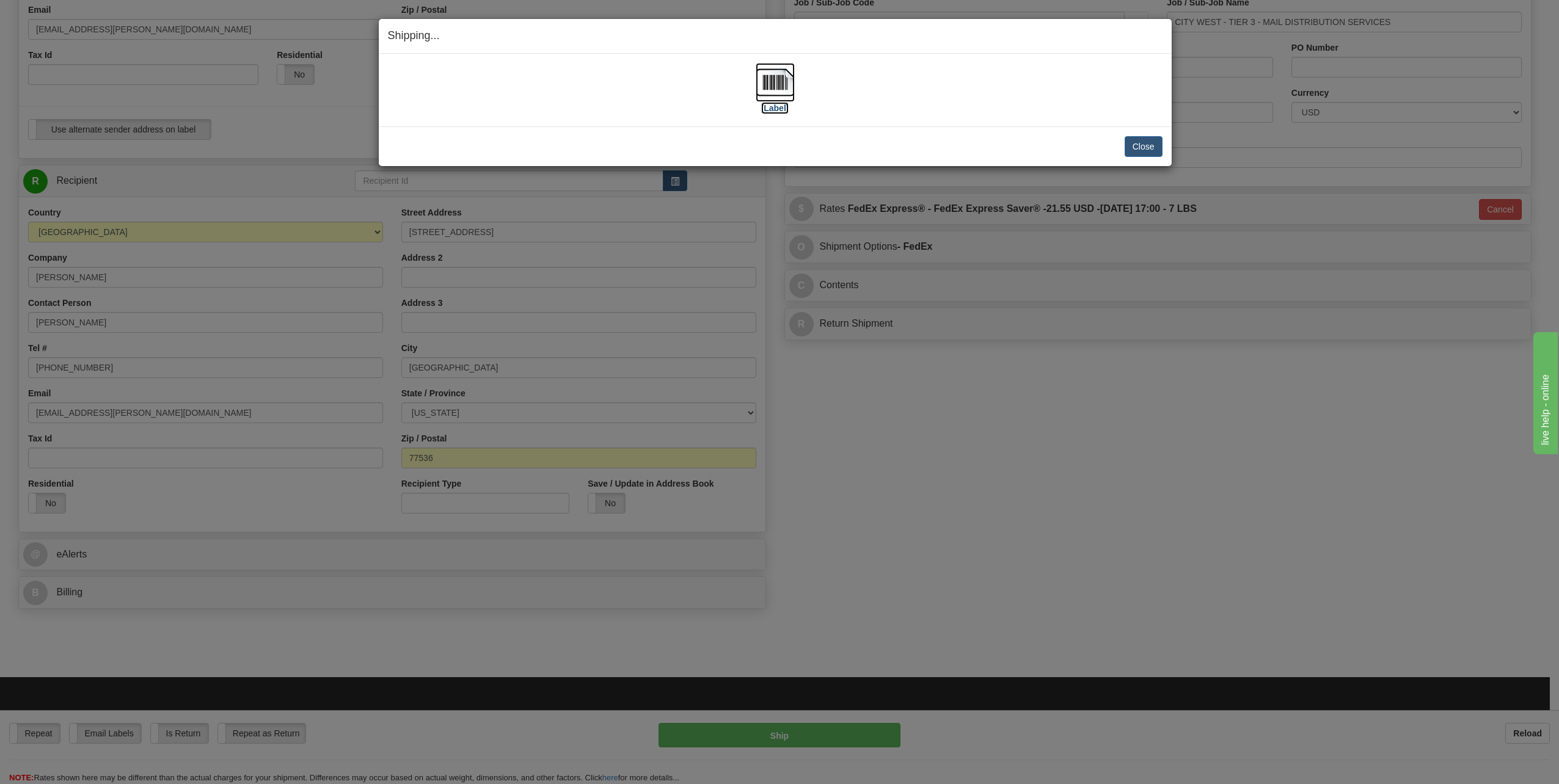
click at [766, 80] on img at bounding box center [775, 83] width 39 height 39
